Goal: Information Seeking & Learning: Check status

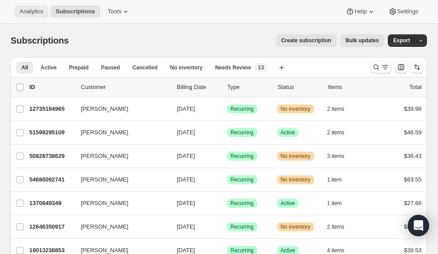
click at [36, 12] on span "Analytics" at bounding box center [32, 11] width 24 height 7
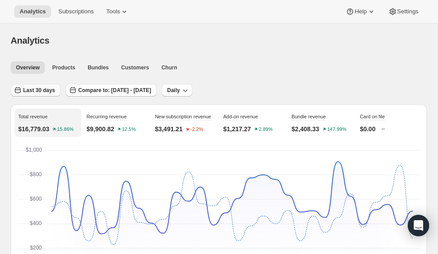
click at [36, 87] on span "Last 30 days" at bounding box center [39, 90] width 32 height 7
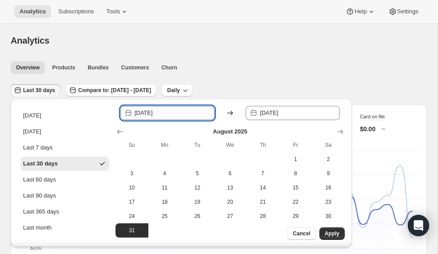
click at [170, 115] on input "[DATE]" at bounding box center [175, 113] width 80 height 14
drag, startPoint x: 172, startPoint y: 113, endPoint x: 156, endPoint y: 113, distance: 16.4
click at [156, 113] on input "[DATE]" at bounding box center [175, 113] width 80 height 14
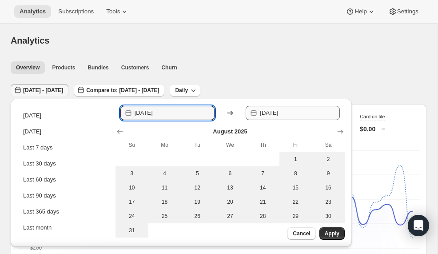
type input "[DATE]"
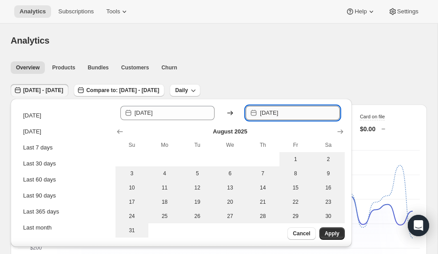
drag, startPoint x: 302, startPoint y: 115, endPoint x: 281, endPoint y: 115, distance: 20.4
click at [281, 115] on input "[DATE]" at bounding box center [300, 113] width 80 height 14
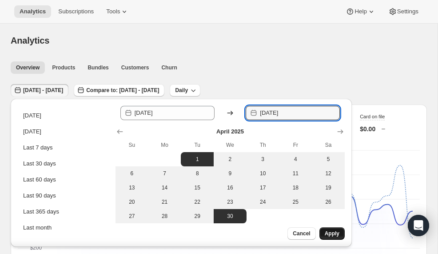
type input "[DATE]"
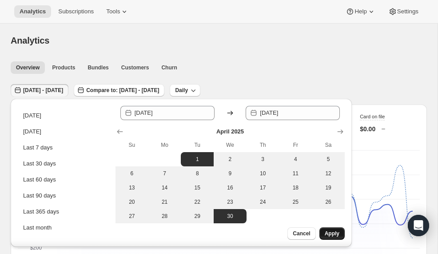
click at [326, 232] on span "Apply" at bounding box center [332, 233] width 15 height 7
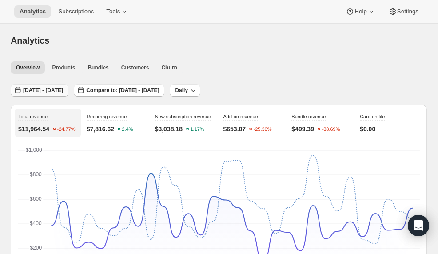
click at [63, 89] on span "[DATE] - [DATE]" at bounding box center [43, 90] width 40 height 7
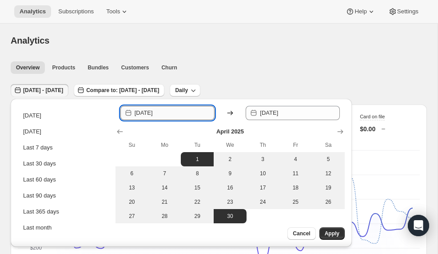
click at [158, 114] on input "[DATE]" at bounding box center [175, 113] width 80 height 14
type input "[DATE]"
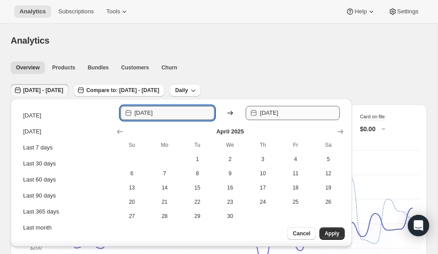
type input "[DATE]"
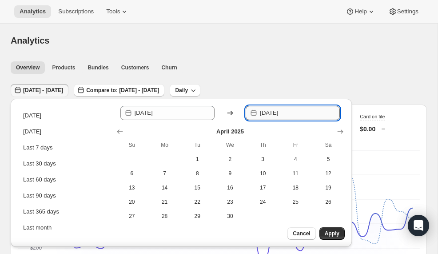
click at [298, 113] on input "[DATE]" at bounding box center [300, 113] width 80 height 14
type input "[DATE]"
click at [330, 235] on span "Apply" at bounding box center [332, 233] width 15 height 7
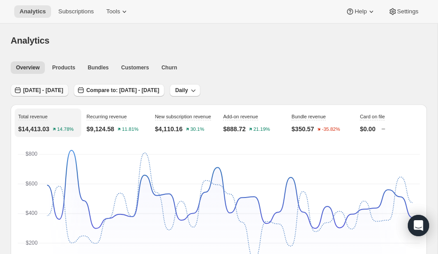
click at [63, 88] on span "[DATE] - [DATE]" at bounding box center [43, 90] width 40 height 7
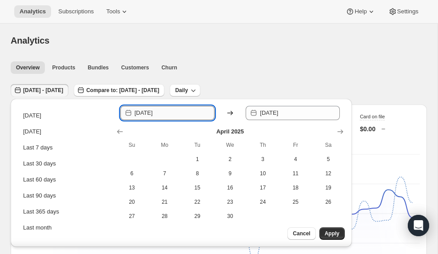
click at [158, 113] on input "[DATE]" at bounding box center [175, 113] width 80 height 14
type input "[DATE]"
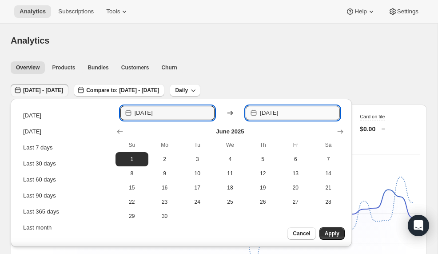
click at [296, 113] on input "[DATE]" at bounding box center [300, 113] width 80 height 14
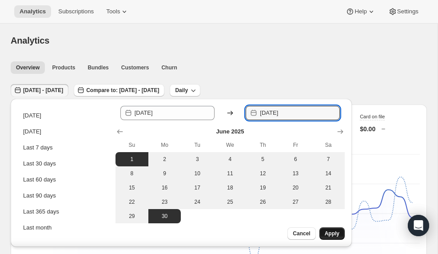
type input "[DATE]"
click at [328, 229] on button "Apply" at bounding box center [331, 233] width 25 height 12
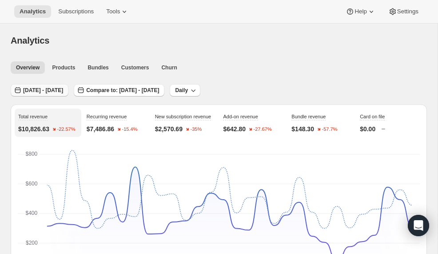
click at [63, 92] on span "[DATE] - [DATE]" at bounding box center [43, 90] width 40 height 7
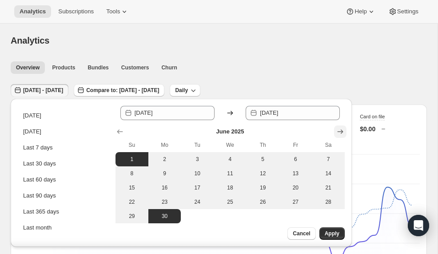
click at [341, 129] on icon "Show next month, July 2025" at bounding box center [340, 131] width 9 height 9
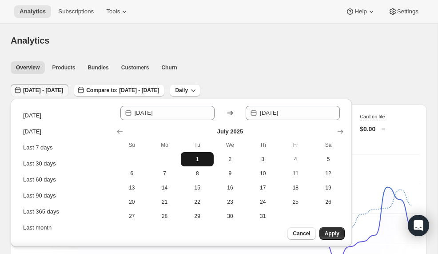
click at [197, 156] on span "1" at bounding box center [197, 159] width 26 height 7
type input "[DATE]"
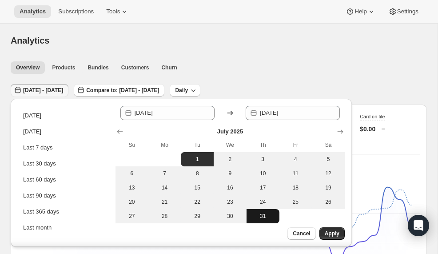
click at [271, 216] on span "31" at bounding box center [263, 215] width 26 height 7
type input "[DATE]"
click at [333, 233] on span "Apply" at bounding box center [332, 233] width 15 height 7
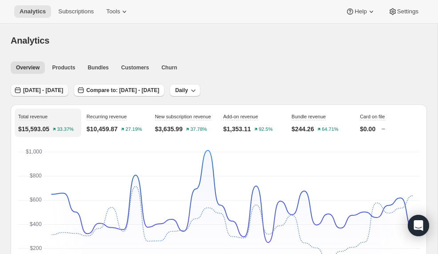
click at [63, 89] on span "[DATE] - [DATE]" at bounding box center [43, 90] width 40 height 7
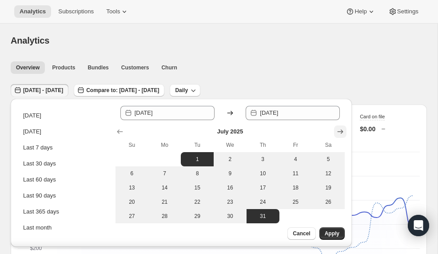
click at [343, 130] on icon "Show next month, August 2025" at bounding box center [340, 131] width 9 height 9
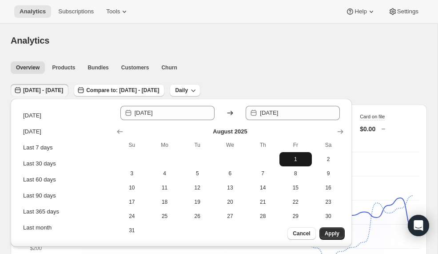
click at [298, 159] on span "1" at bounding box center [296, 159] width 26 height 7
type input "[DATE]"
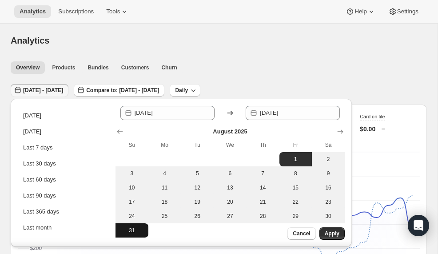
click at [127, 230] on span "31" at bounding box center [132, 230] width 26 height 7
type input "[DATE]"
click at [325, 232] on span "Apply" at bounding box center [332, 233] width 15 height 7
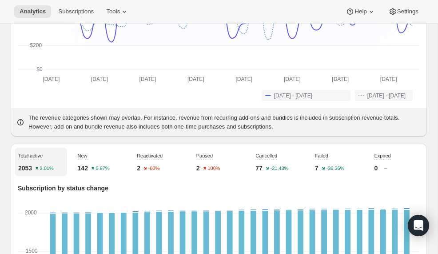
scroll to position [204, 0]
